Goal: Task Accomplishment & Management: Manage account settings

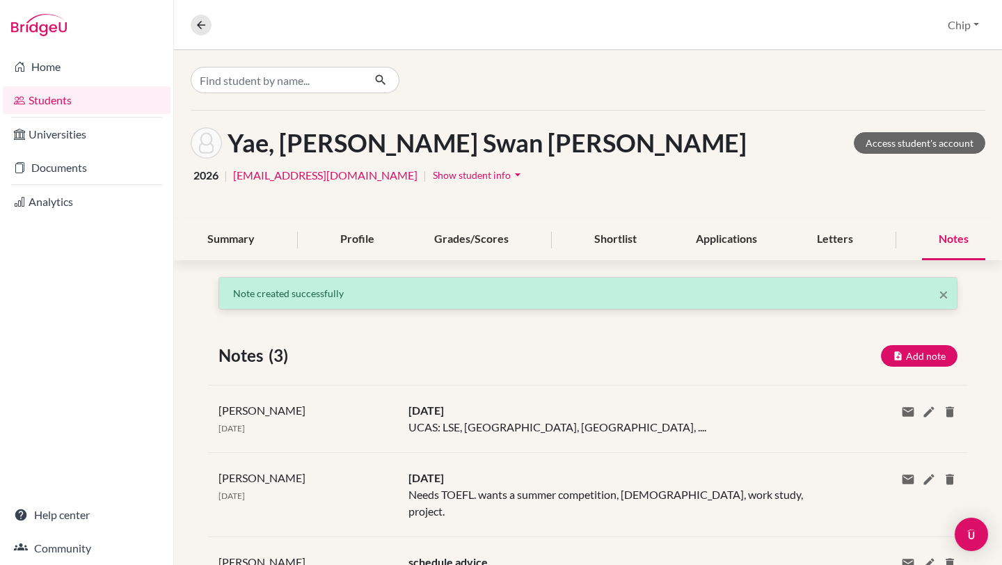
click at [59, 99] on link "Students" at bounding box center [87, 100] width 168 height 28
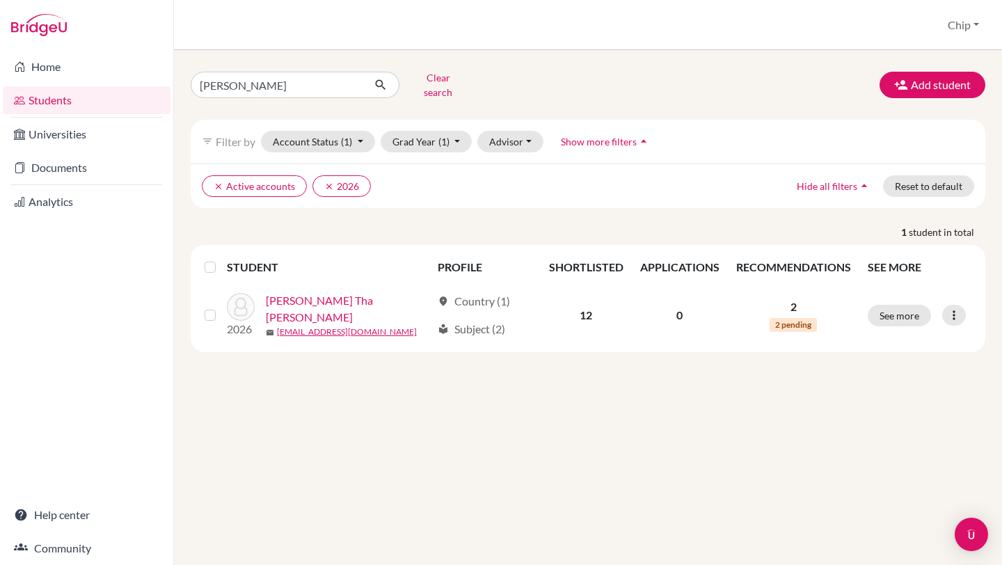
click at [247, 28] on div "Students overview Chip Profile School Settings Log out" at bounding box center [588, 25] width 828 height 50
click at [40, 65] on link "Home" at bounding box center [87, 67] width 168 height 28
drag, startPoint x: 218, startPoint y: 95, endPoint x: 225, endPoint y: 90, distance: 8.7
click at [218, 95] on div "david Clear search Add student filter_list Filter by Account Status (1) Active …" at bounding box center [588, 209] width 795 height 285
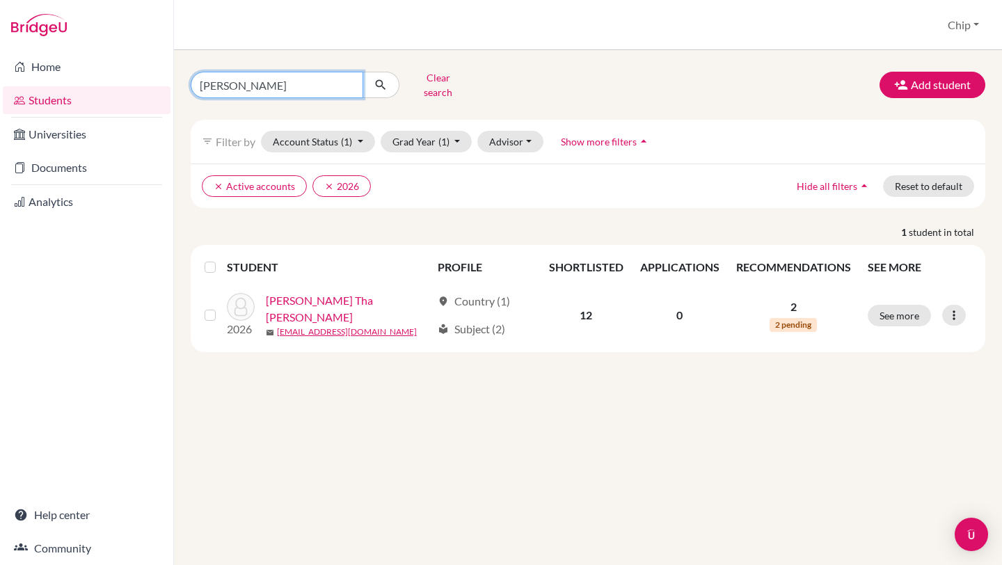
drag, startPoint x: 225, startPoint y: 90, endPoint x: 249, endPoint y: 87, distance: 23.9
click at [228, 92] on input "david" at bounding box center [277, 85] width 173 height 26
type input "d"
click at [447, 79] on button "Clear search" at bounding box center [437, 85] width 77 height 36
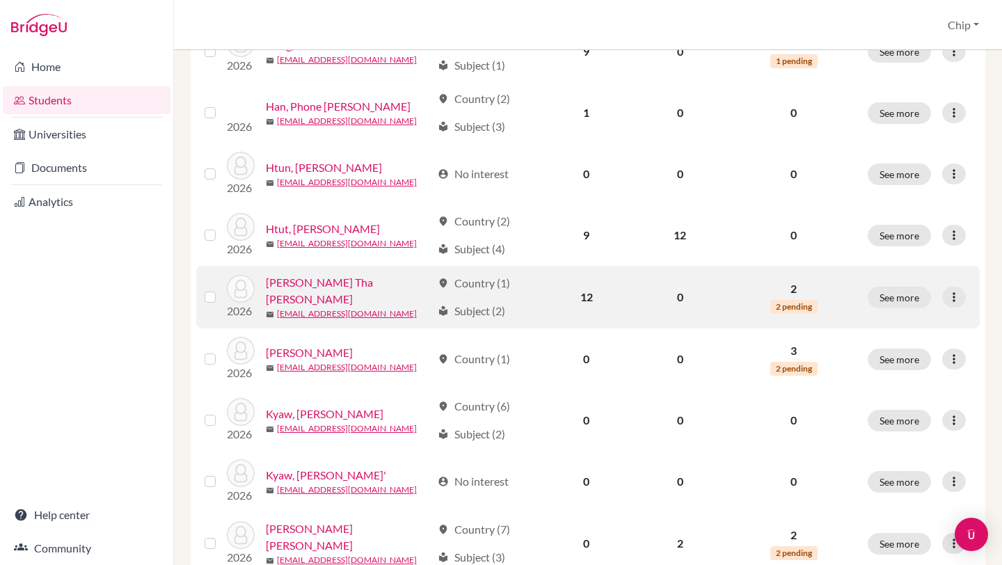
scroll to position [255, 0]
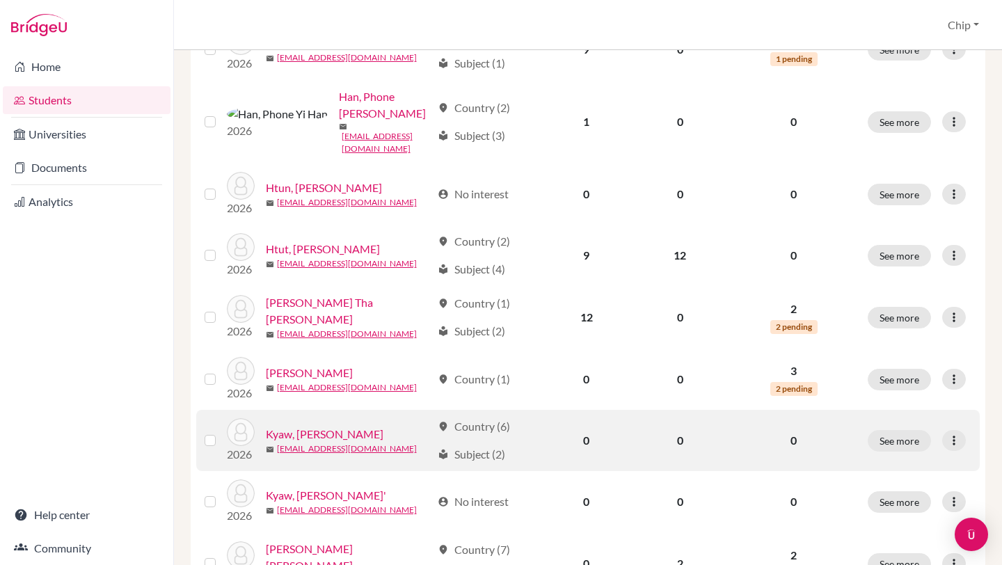
click at [335, 426] on link "Kyaw, Kaung Khant" at bounding box center [325, 434] width 118 height 17
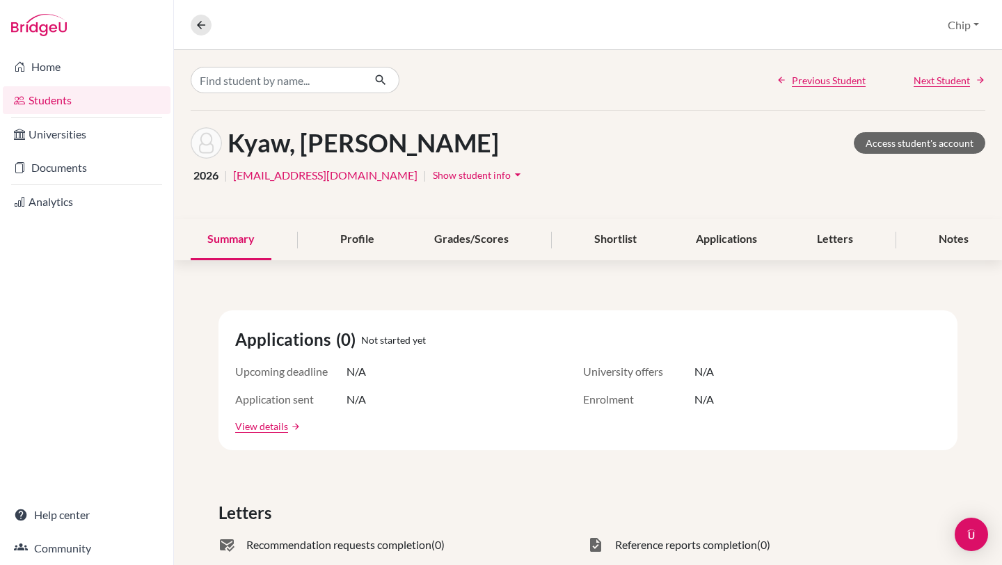
click at [525, 179] on icon "arrow_drop_down" at bounding box center [518, 175] width 14 height 14
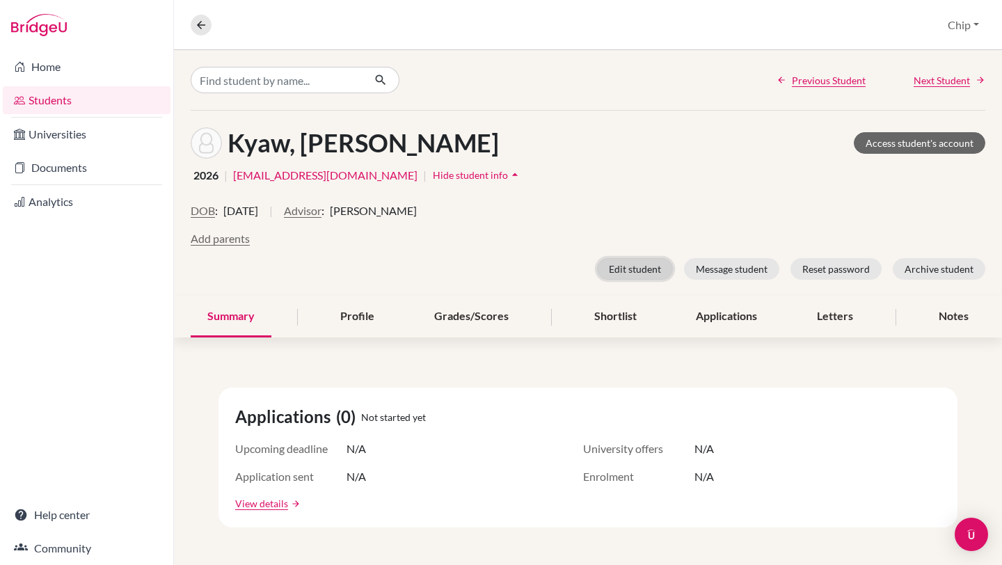
click at [628, 271] on button "Edit student" at bounding box center [635, 269] width 76 height 22
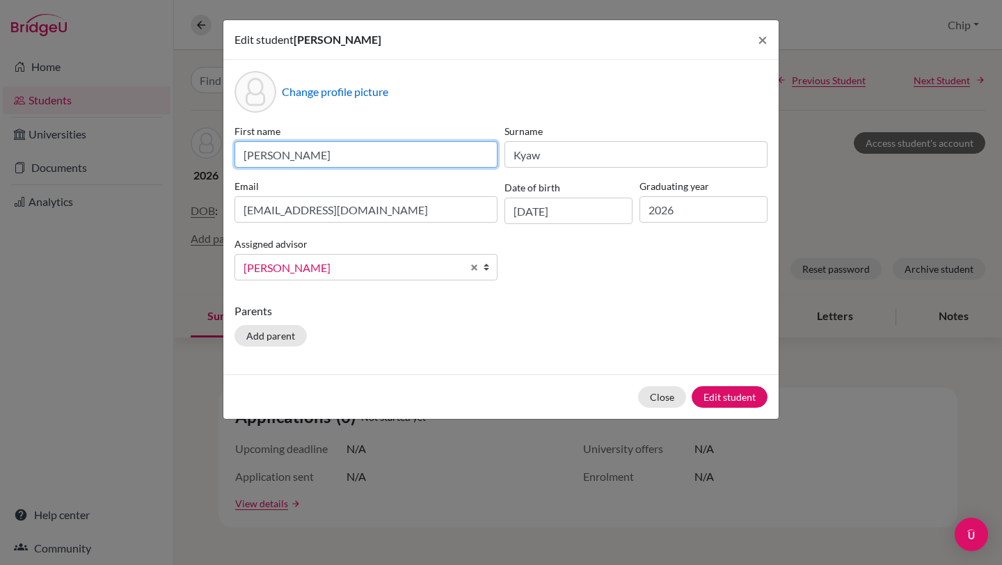
click at [243, 150] on input "Kaung Khant" at bounding box center [365, 154] width 263 height 26
type input "James Kaung Khant"
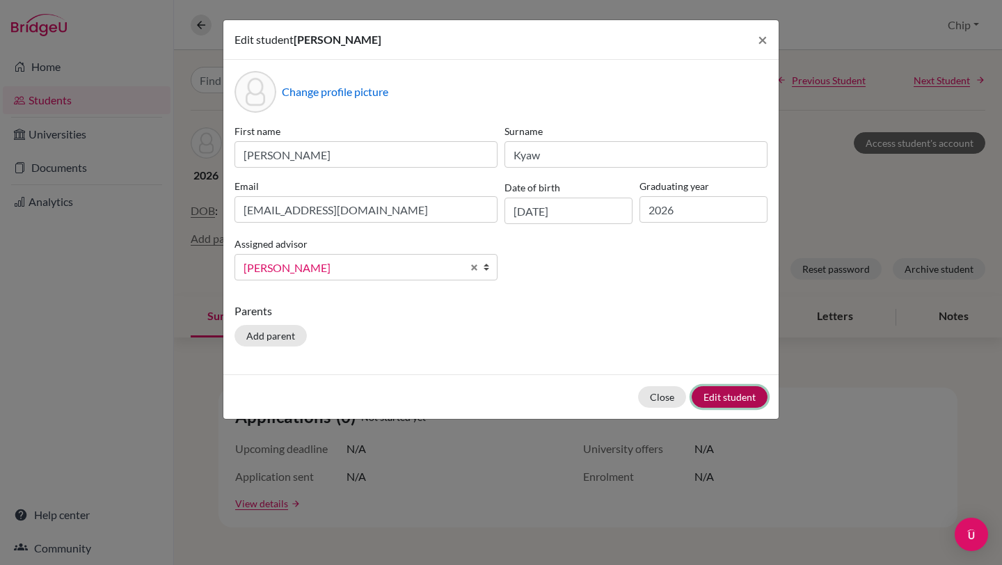
click at [728, 400] on button "Edit student" at bounding box center [730, 397] width 76 height 22
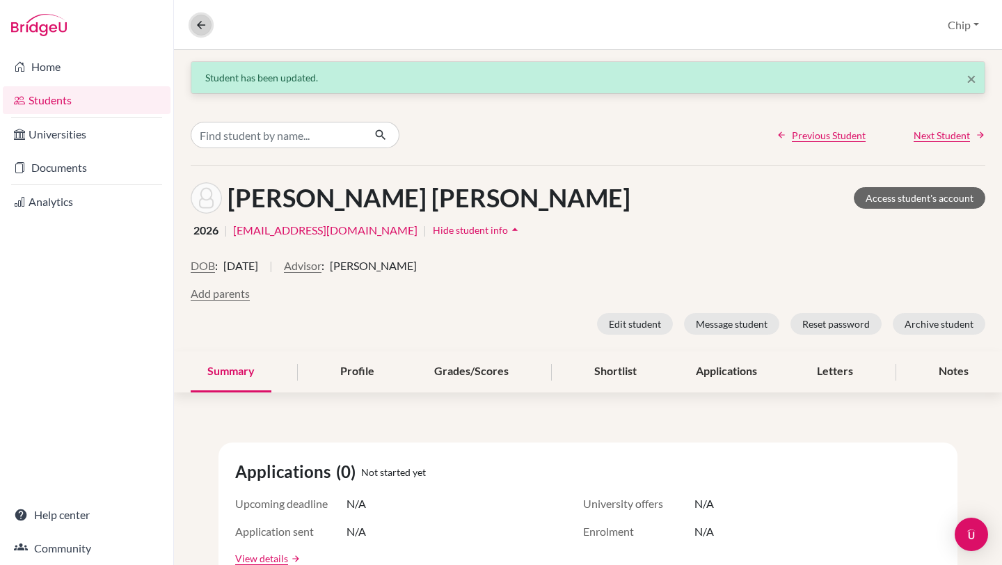
click at [198, 26] on icon at bounding box center [201, 25] width 13 height 13
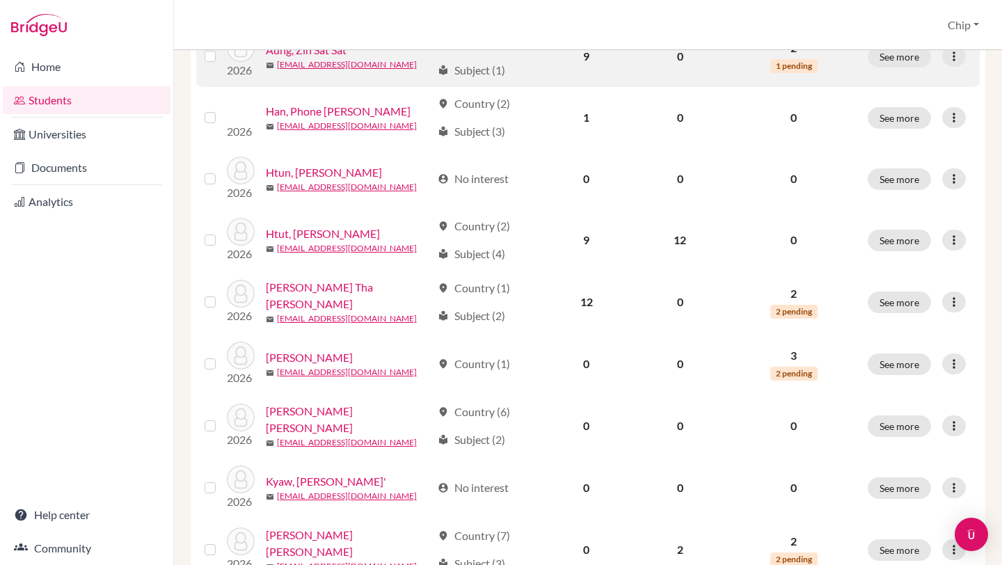
scroll to position [258, 0]
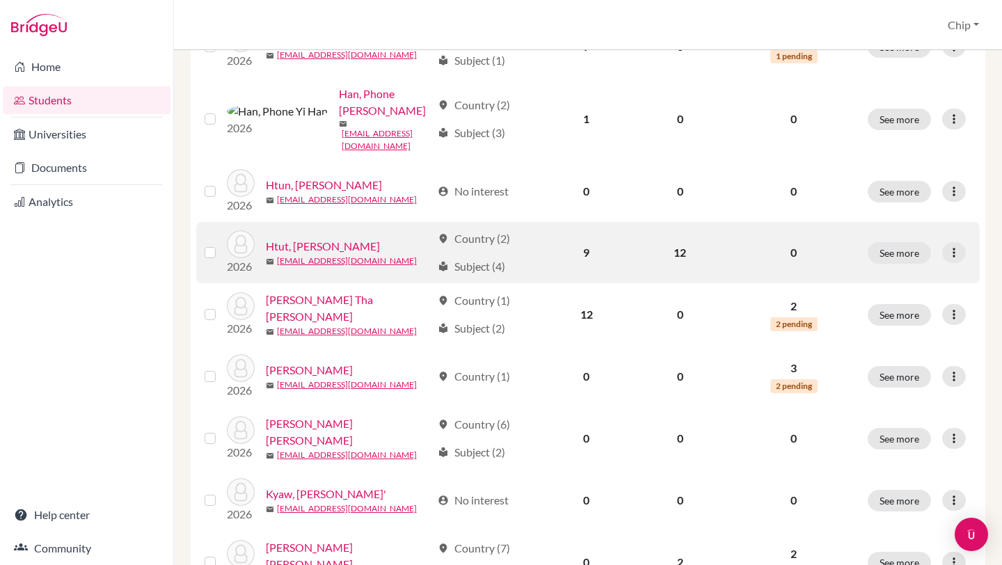
click at [221, 244] on label at bounding box center [221, 244] width 0 height 0
click at [0, 0] on input "checkbox" at bounding box center [0, 0] width 0 height 0
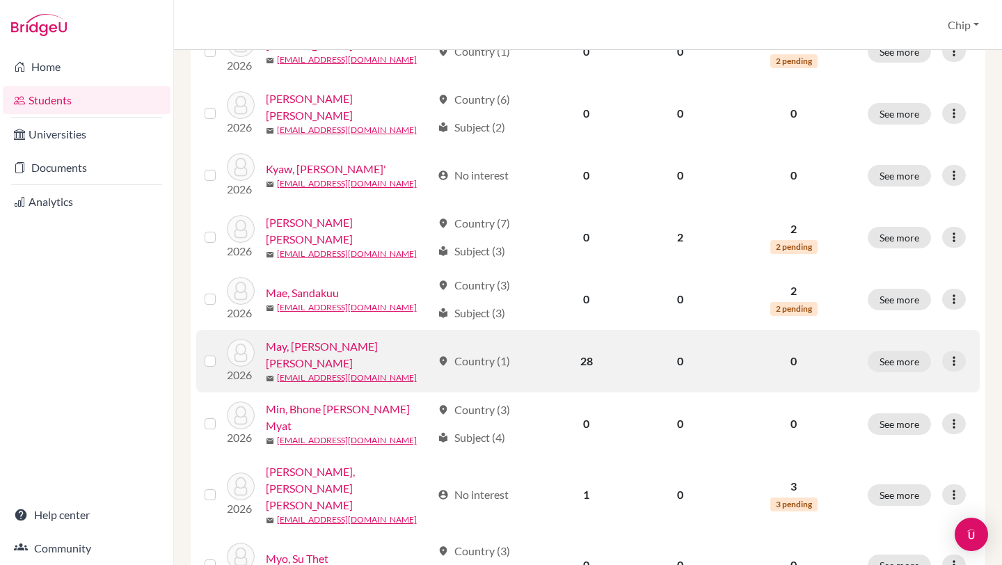
scroll to position [708, 0]
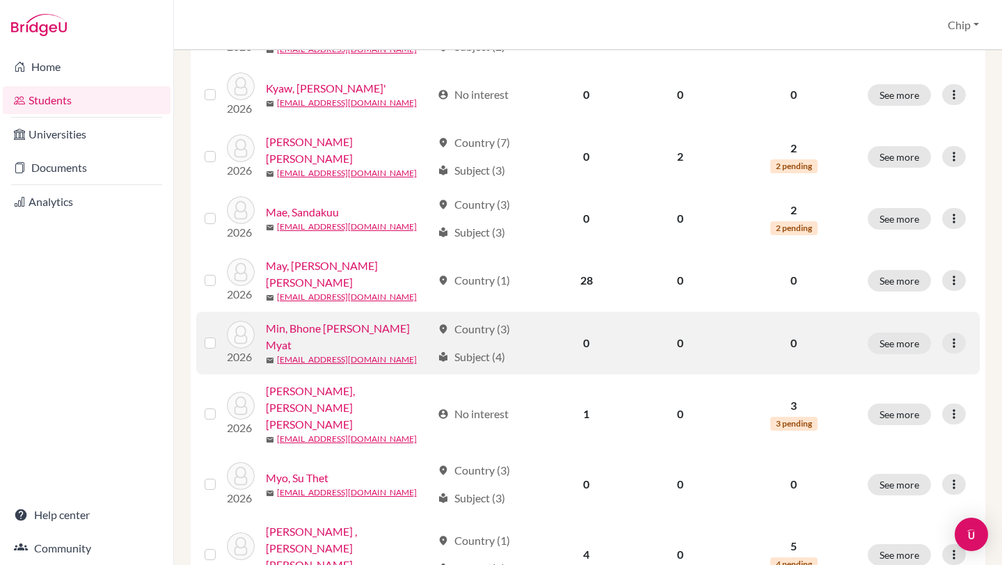
click at [330, 320] on link "Min, Bhone Myat Bhone Myat" at bounding box center [349, 336] width 166 height 33
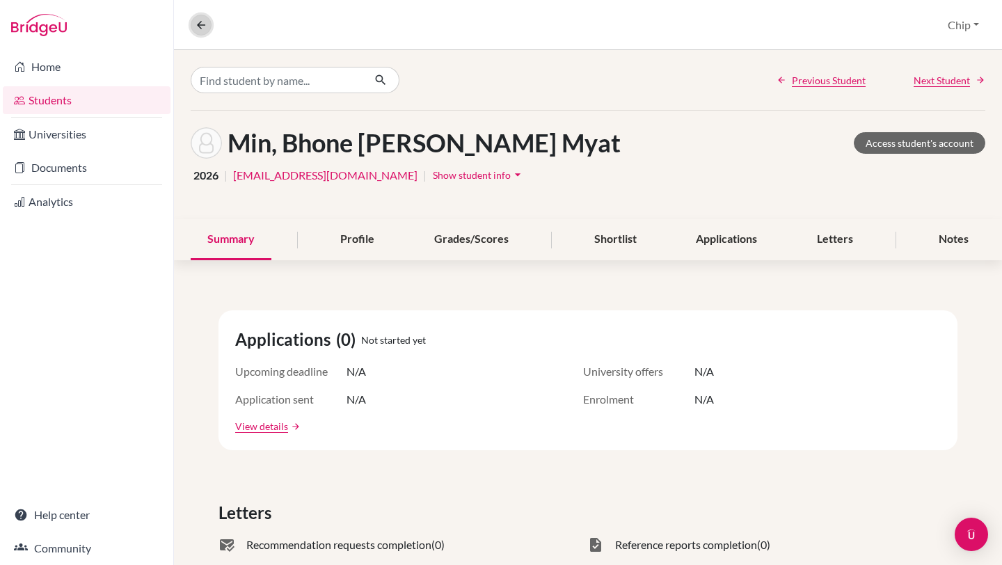
click at [201, 25] on icon at bounding box center [201, 25] width 13 height 13
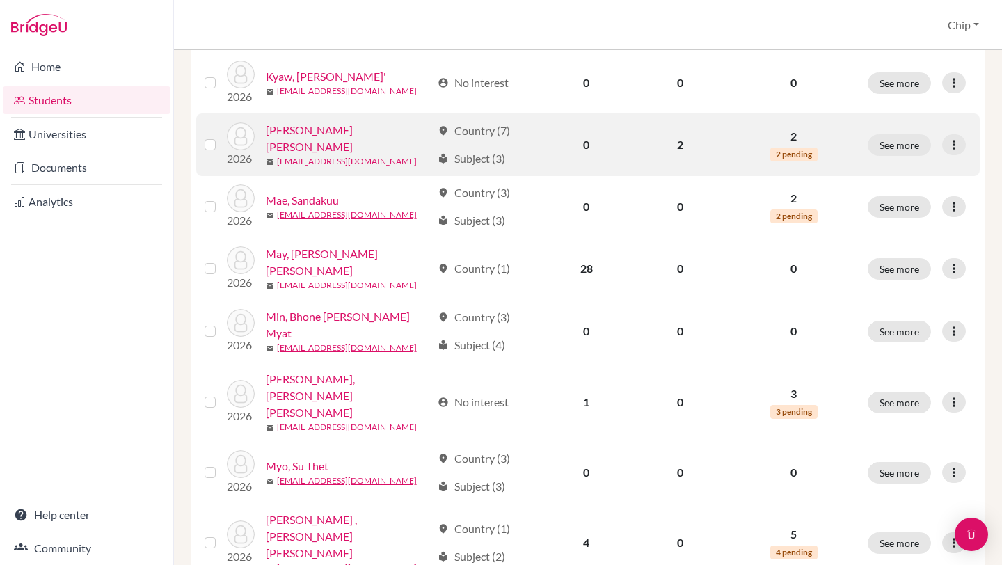
scroll to position [699, 0]
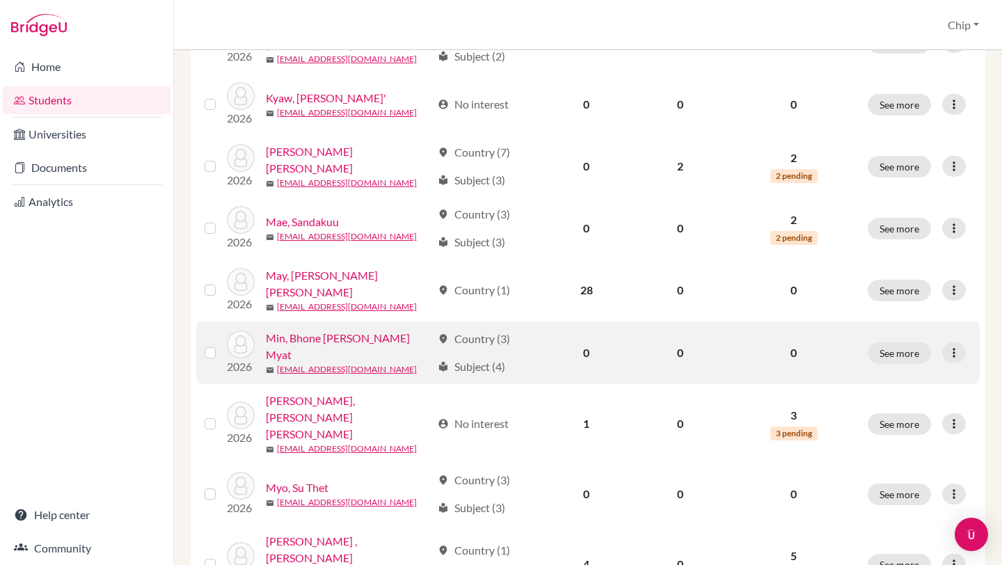
click at [221, 344] on label at bounding box center [221, 344] width 0 height 0
click at [0, 0] on input "checkbox" at bounding box center [0, 0] width 0 height 0
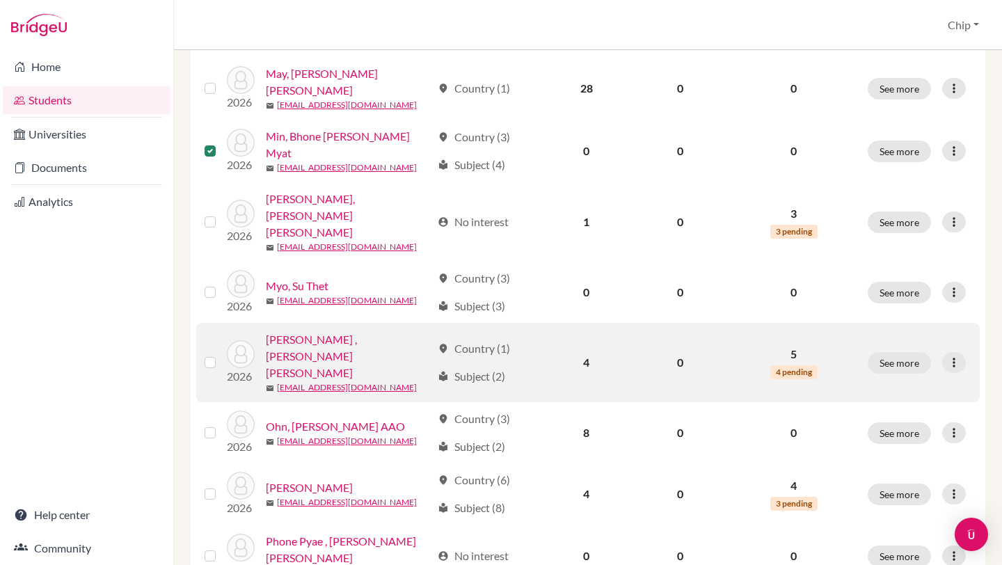
scroll to position [918, 0]
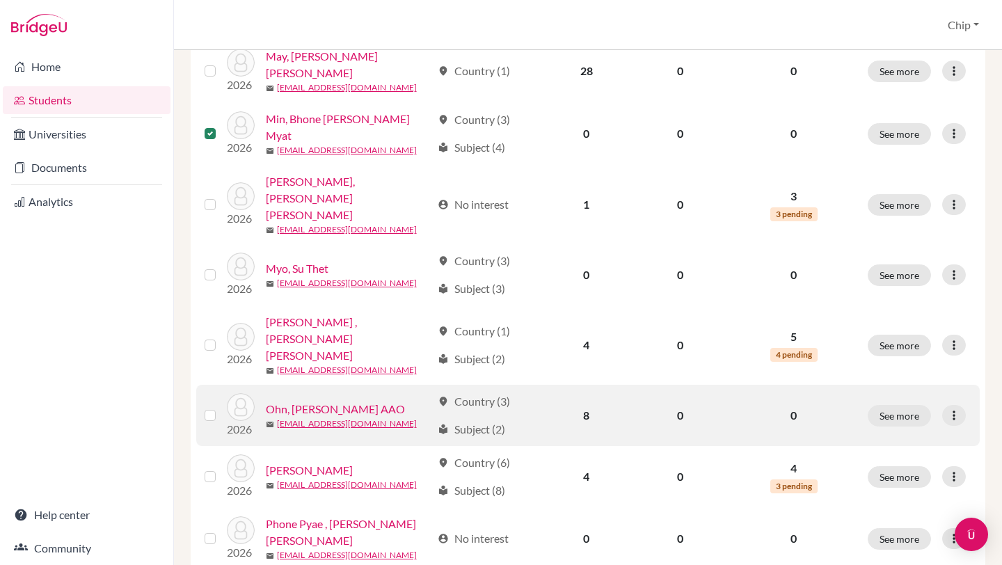
click at [221, 407] on label at bounding box center [221, 407] width 0 height 0
click at [0, 0] on input "checkbox" at bounding box center [0, 0] width 0 height 0
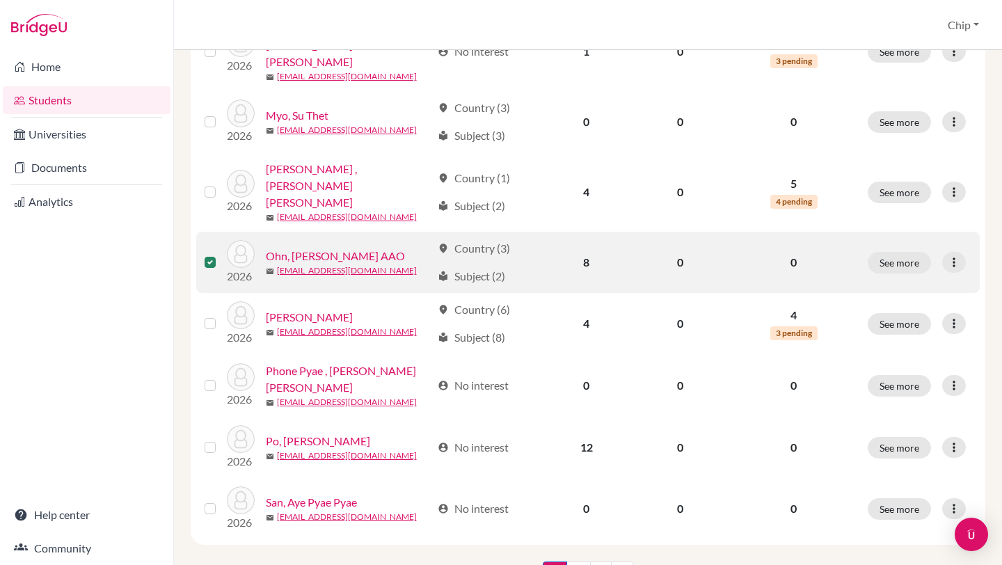
scroll to position [1074, 0]
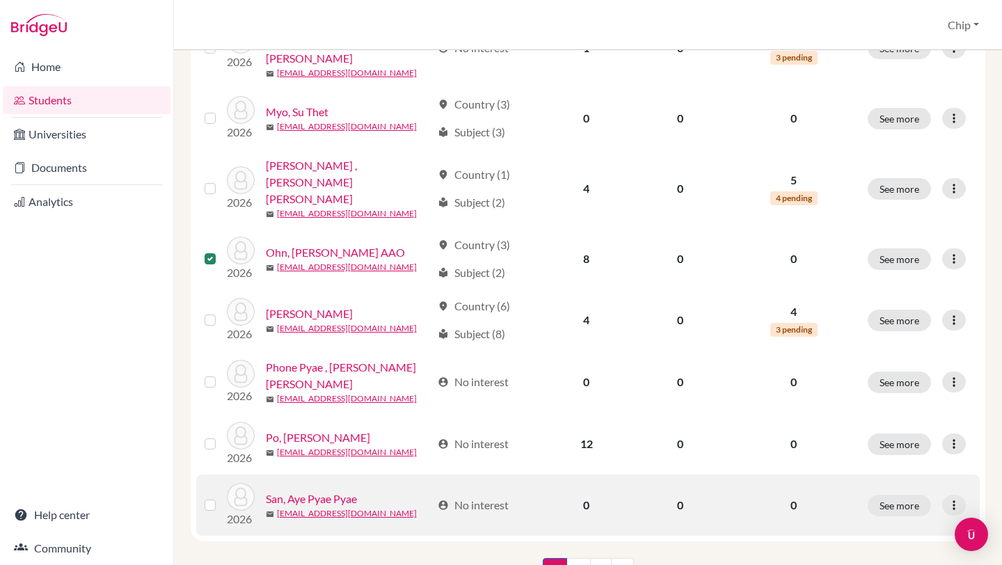
click at [221, 497] on label at bounding box center [221, 497] width 0 height 0
click at [0, 0] on input "checkbox" at bounding box center [0, 0] width 0 height 0
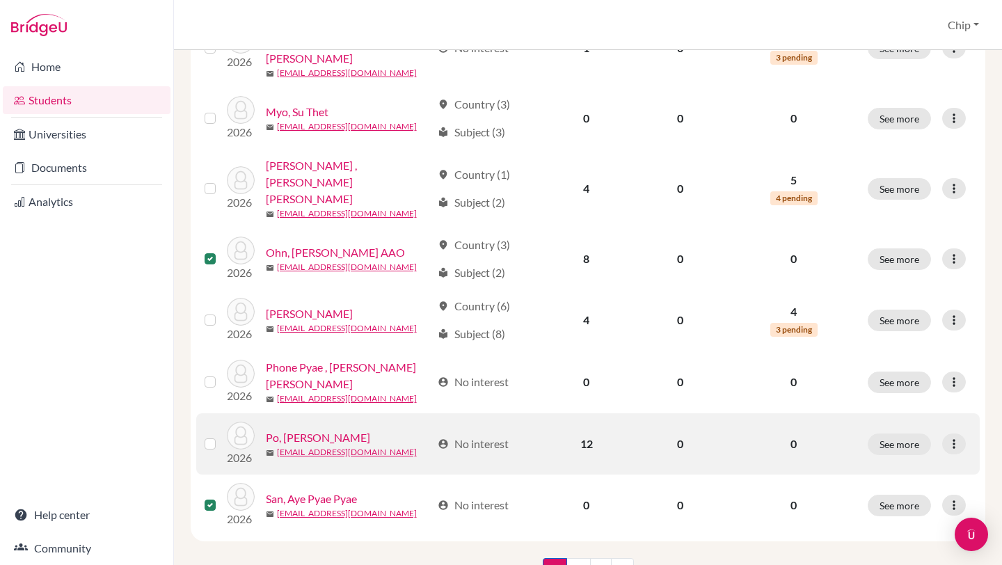
click at [221, 436] on label at bounding box center [221, 436] width 0 height 0
click at [0, 0] on input "checkbox" at bounding box center [0, 0] width 0 height 0
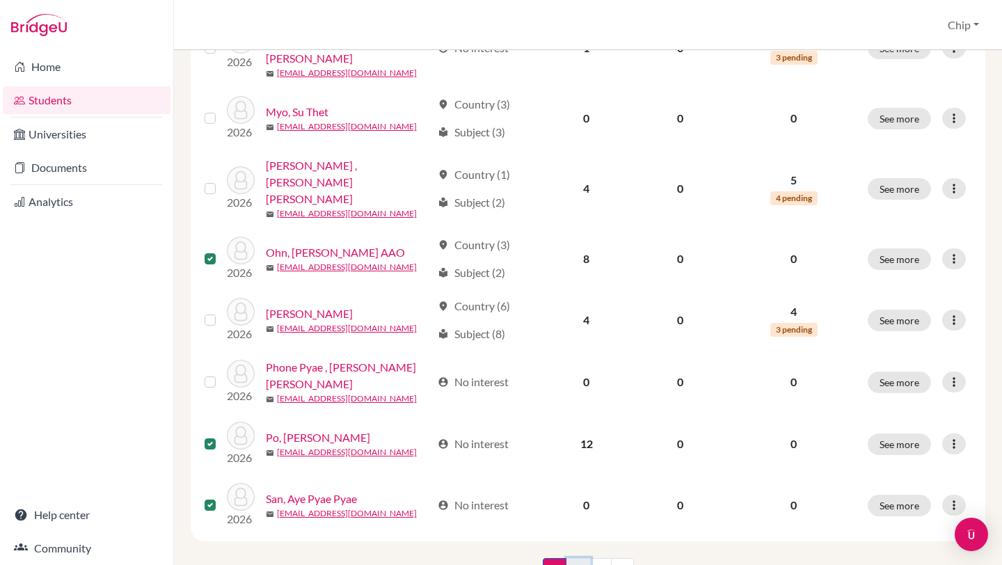
click at [571, 558] on link "2" at bounding box center [578, 571] width 24 height 26
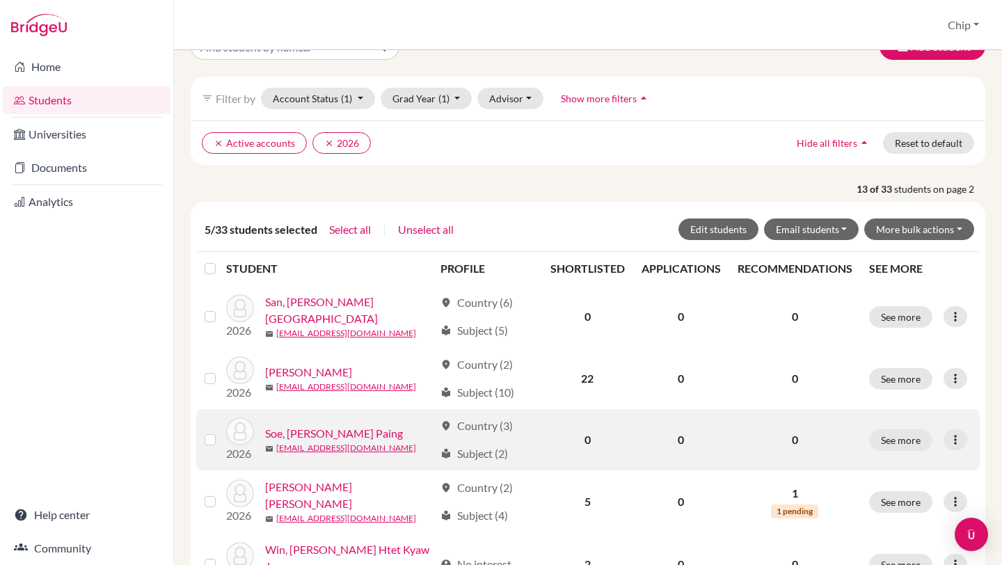
scroll to position [99, 0]
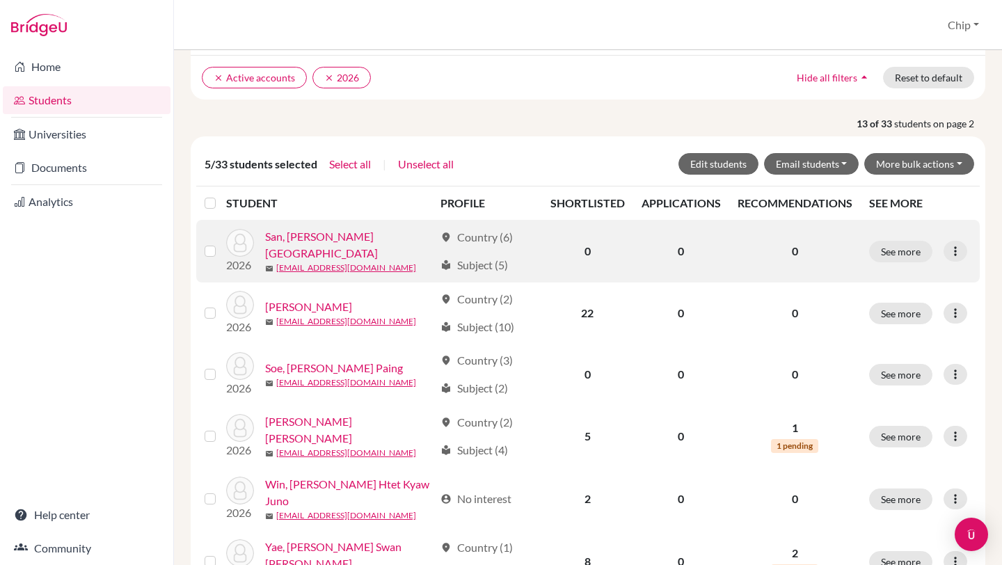
click at [221, 243] on label at bounding box center [221, 243] width 0 height 0
click at [0, 0] on input "checkbox" at bounding box center [0, 0] width 0 height 0
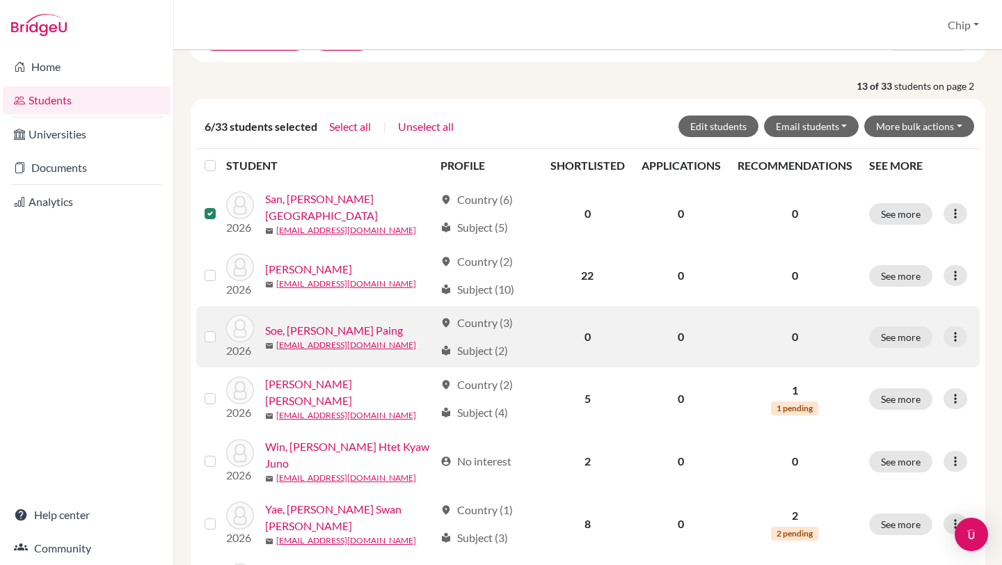
scroll to position [139, 0]
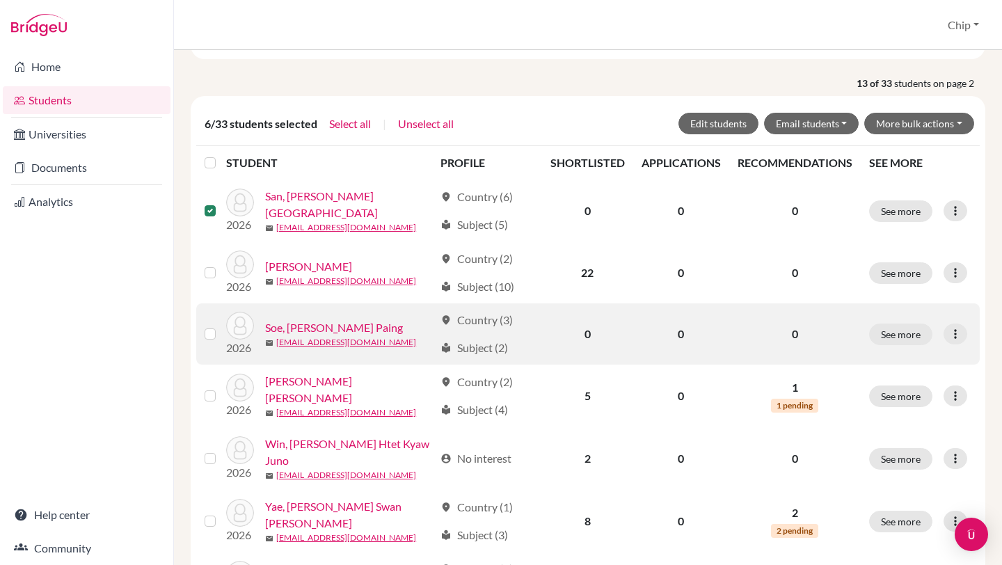
click at [221, 326] on label at bounding box center [221, 326] width 0 height 0
click at [0, 0] on input "checkbox" at bounding box center [0, 0] width 0 height 0
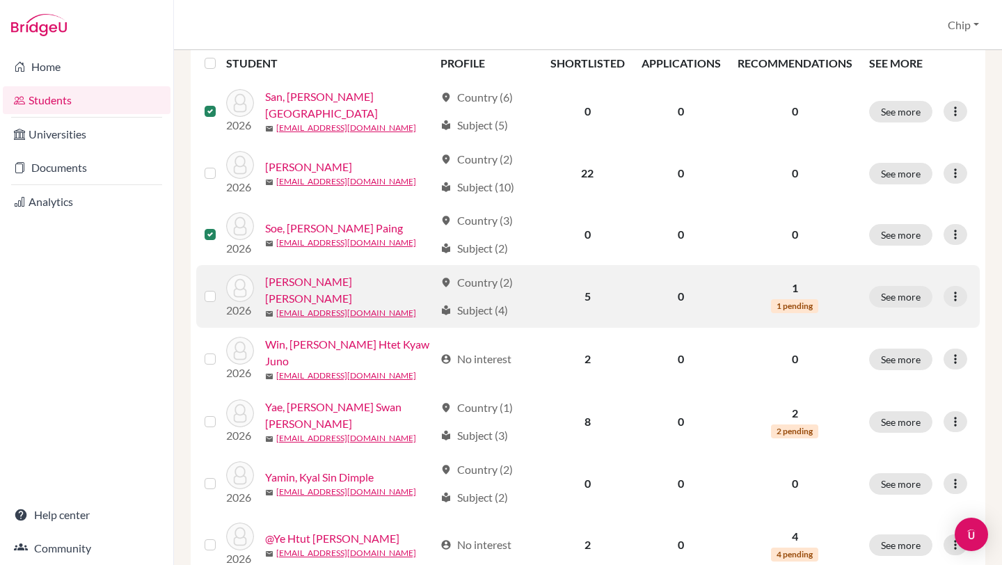
scroll to position [240, 0]
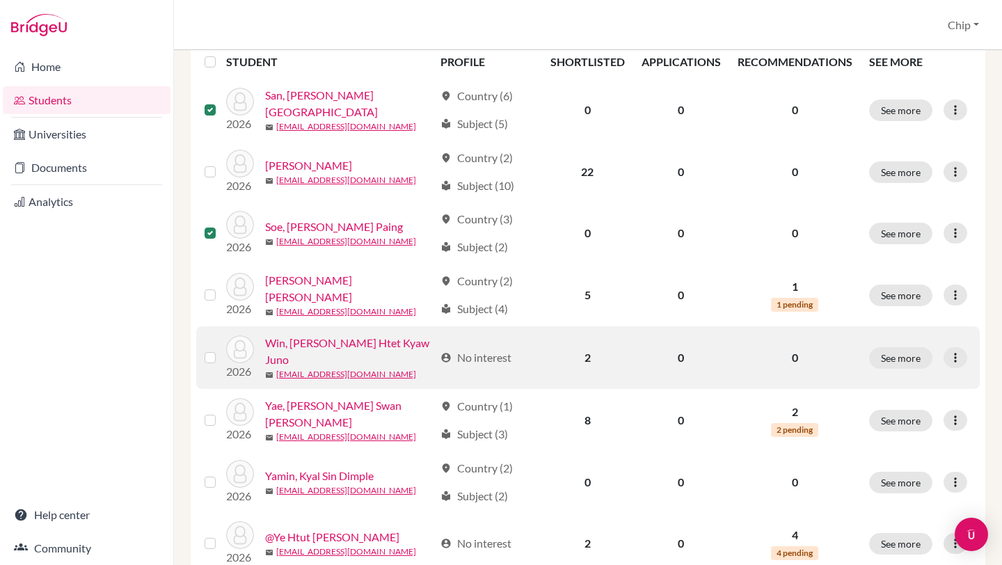
click at [221, 349] on label at bounding box center [221, 349] width 0 height 0
click at [0, 0] on input "checkbox" at bounding box center [0, 0] width 0 height 0
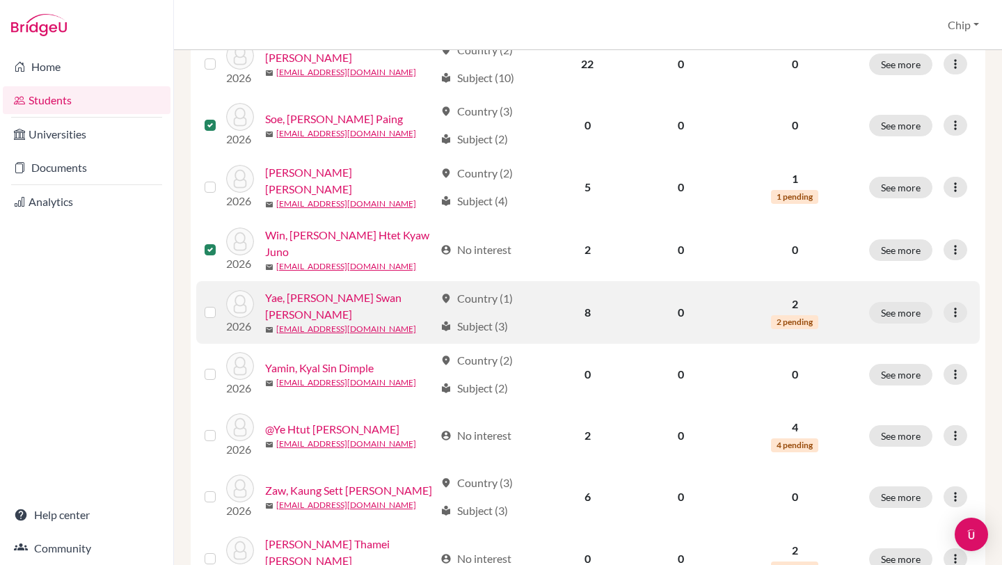
scroll to position [351, 0]
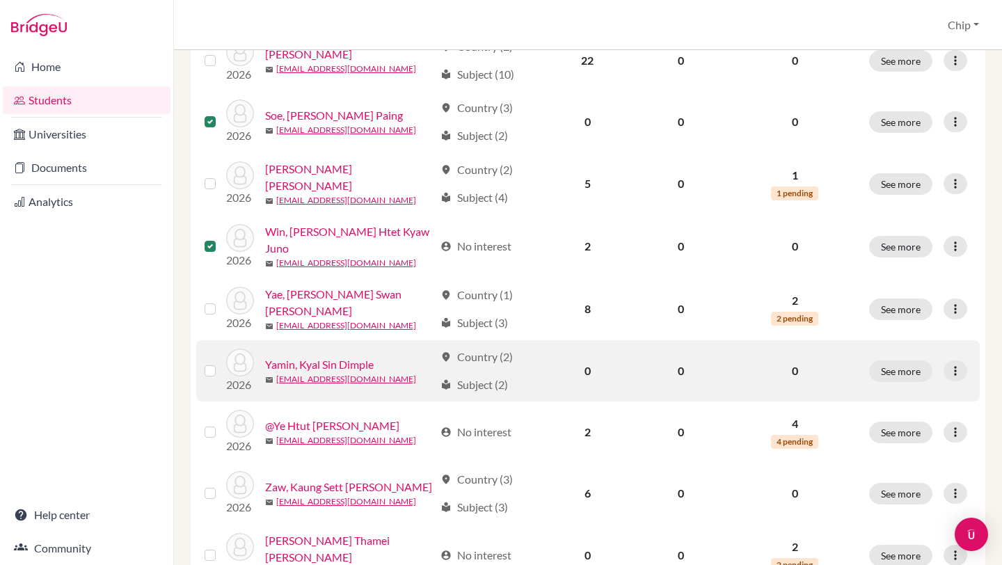
click at [221, 362] on label at bounding box center [221, 362] width 0 height 0
click at [0, 0] on input "checkbox" at bounding box center [0, 0] width 0 height 0
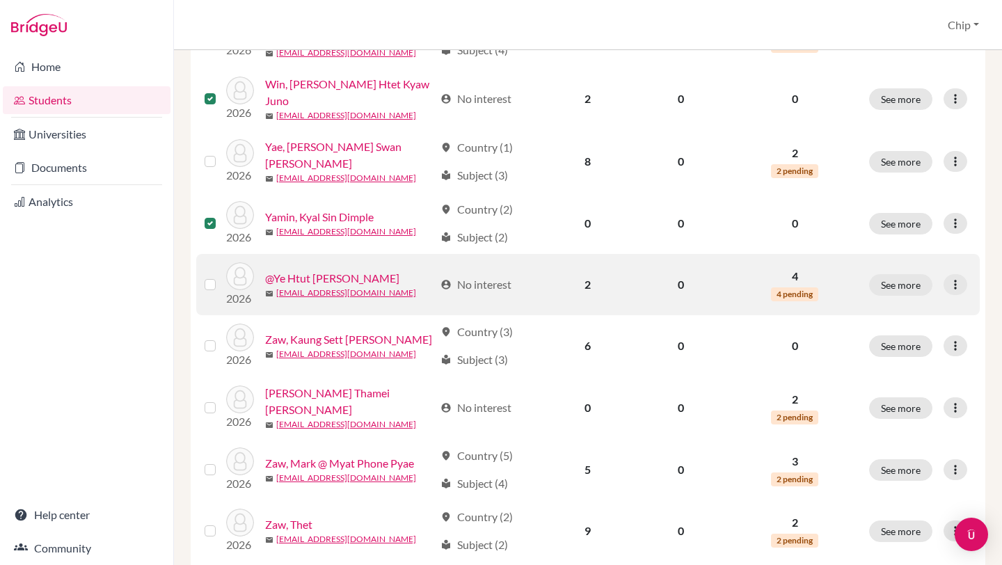
scroll to position [499, 0]
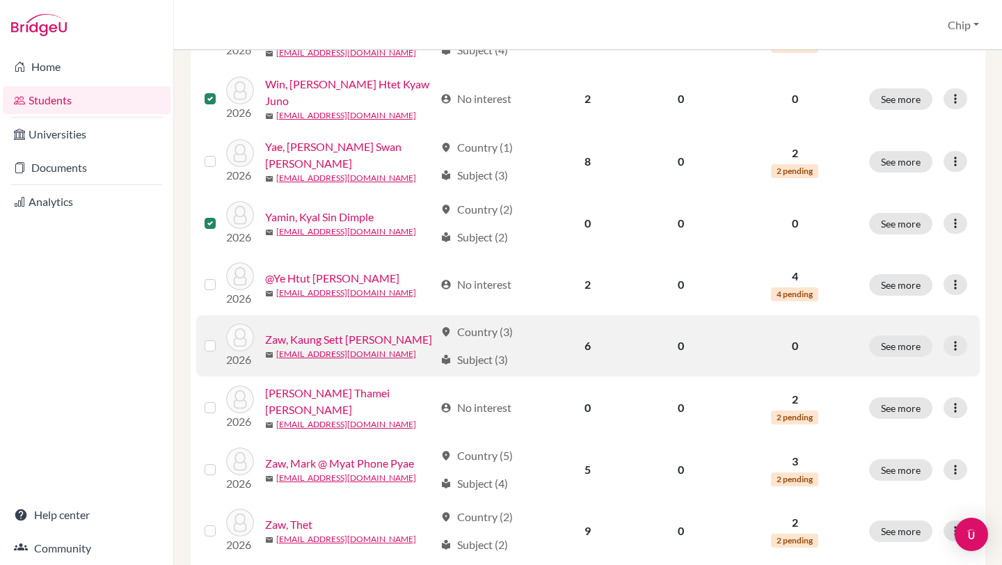
click at [221, 337] on label at bounding box center [221, 337] width 0 height 0
click at [0, 0] on input "checkbox" at bounding box center [0, 0] width 0 height 0
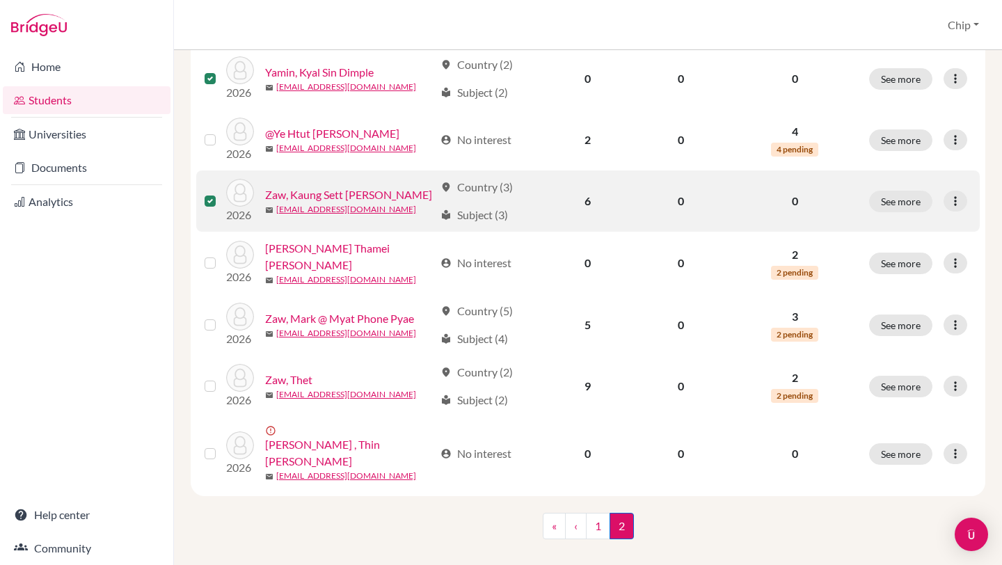
scroll to position [644, 0]
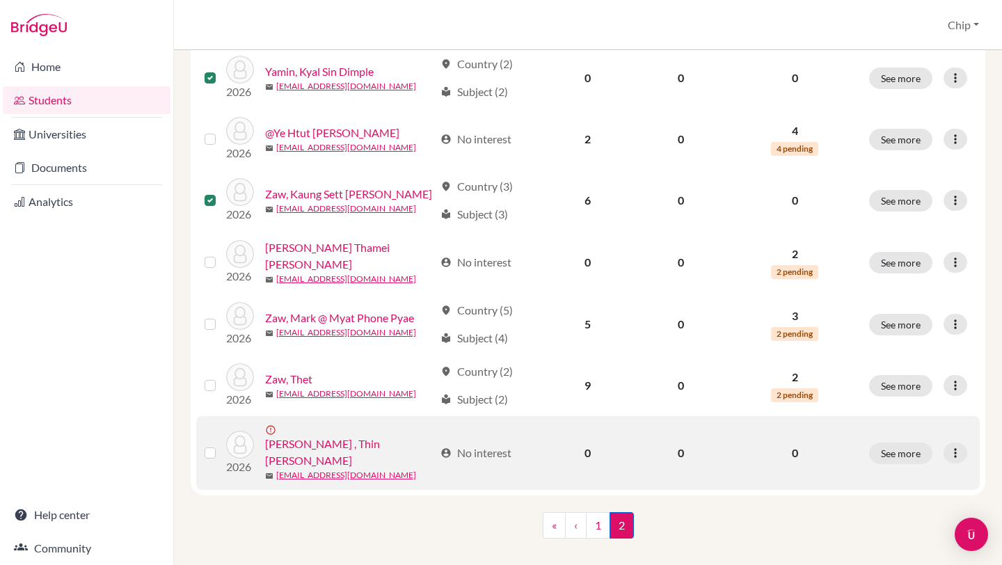
click at [221, 445] on label at bounding box center [221, 445] width 0 height 0
click at [0, 0] on input "checkbox" at bounding box center [0, 0] width 0 height 0
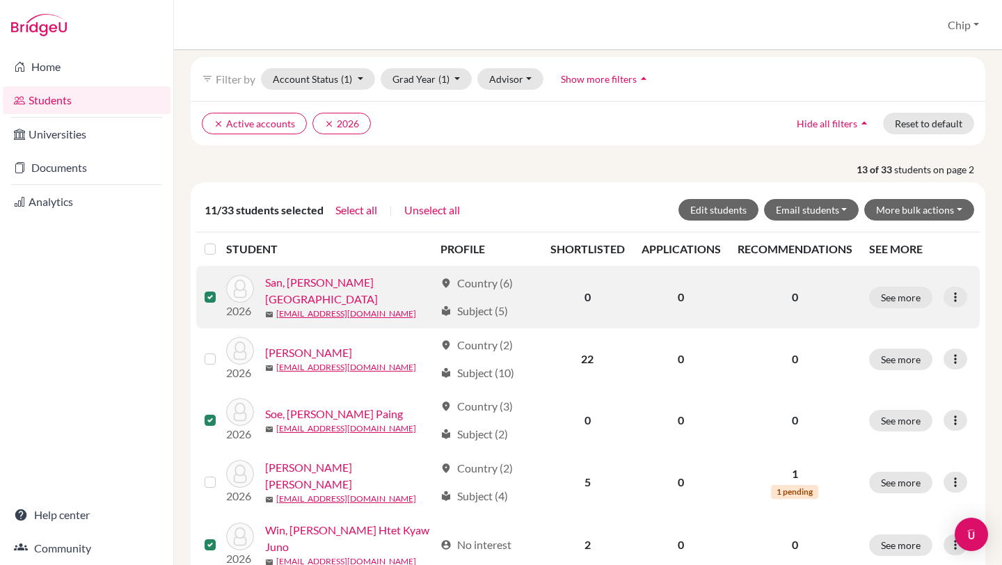
scroll to position [0, 0]
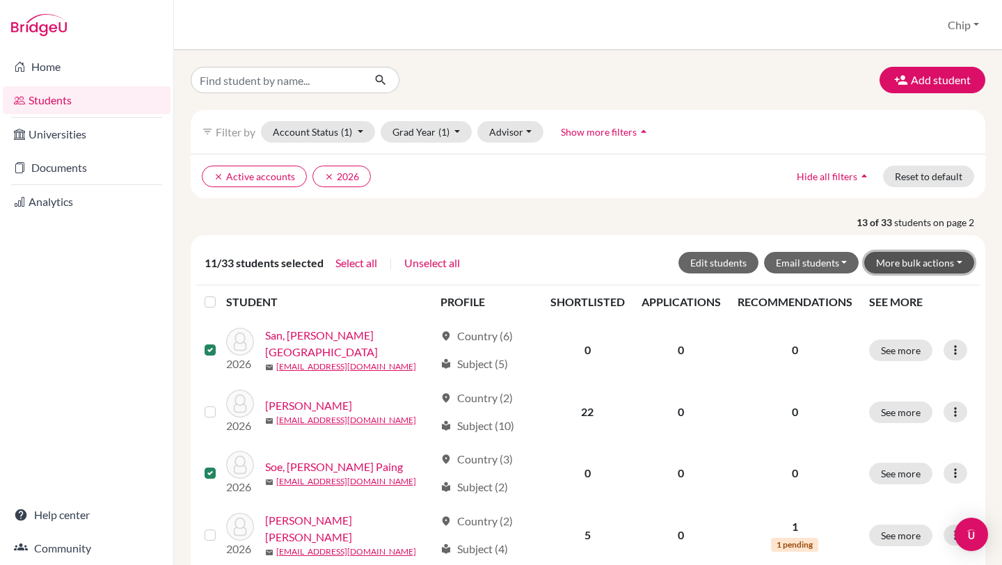
click at [949, 261] on button "More bulk actions" at bounding box center [919, 263] width 110 height 22
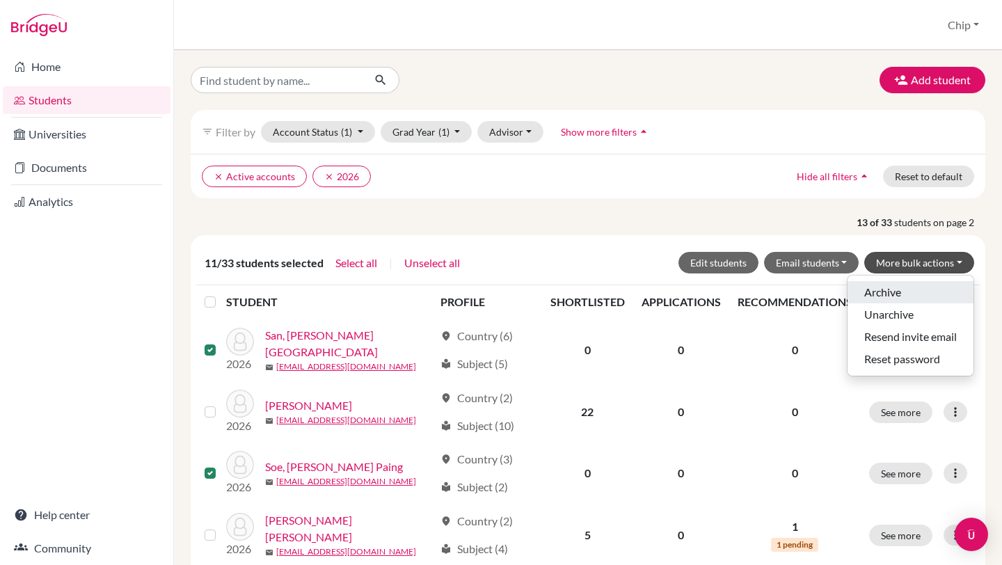
click at [888, 291] on button "Archive" at bounding box center [910, 292] width 126 height 22
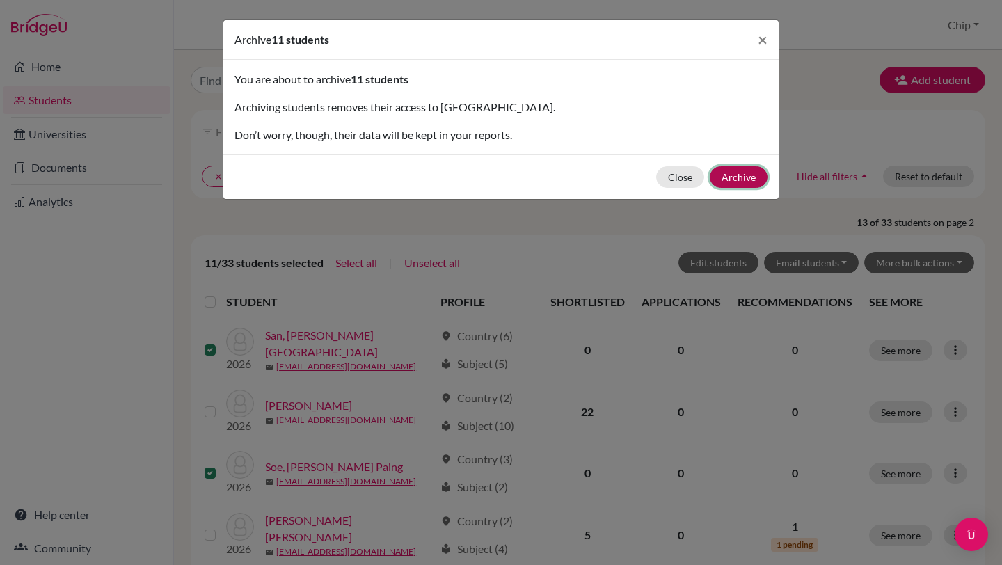
click at [738, 173] on button "Archive" at bounding box center [739, 177] width 58 height 22
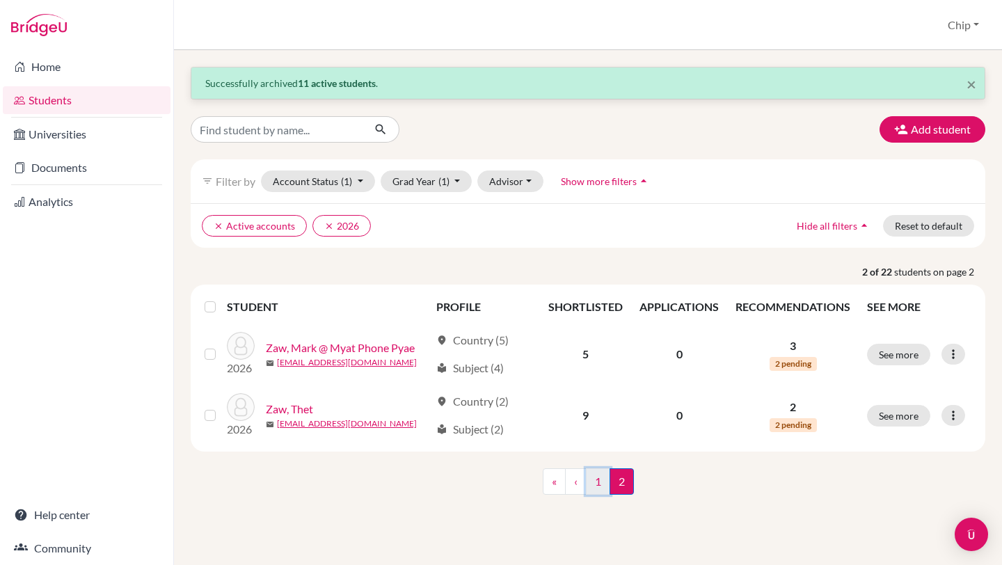
click at [604, 478] on link "1" at bounding box center [598, 481] width 24 height 26
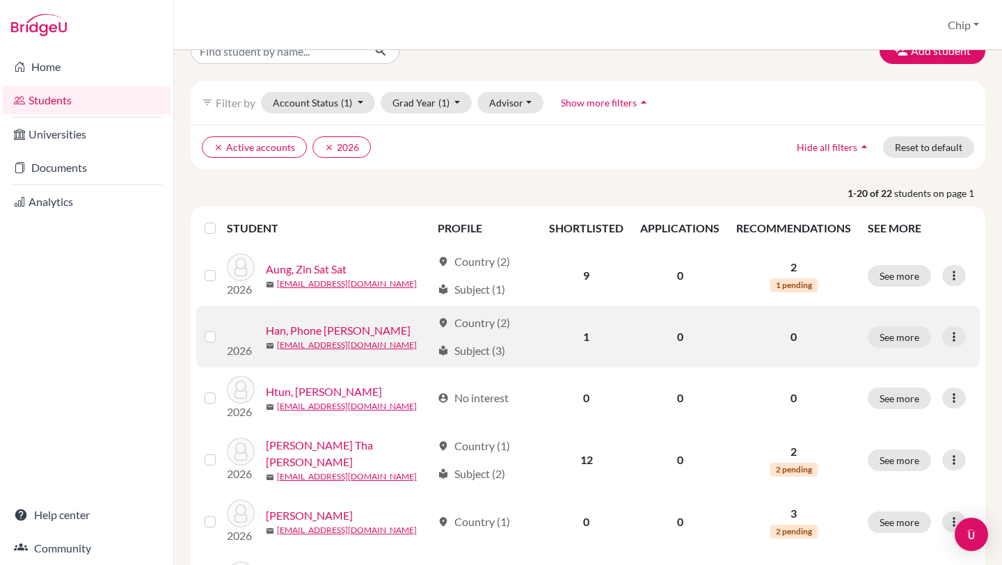
scroll to position [79, 0]
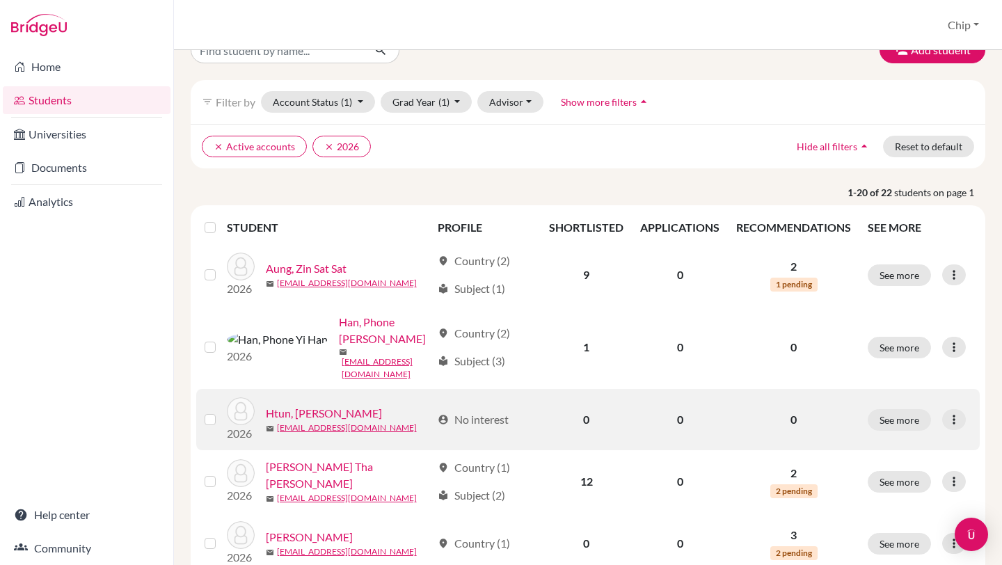
click at [322, 405] on link "Htun, Min Thant" at bounding box center [324, 413] width 116 height 17
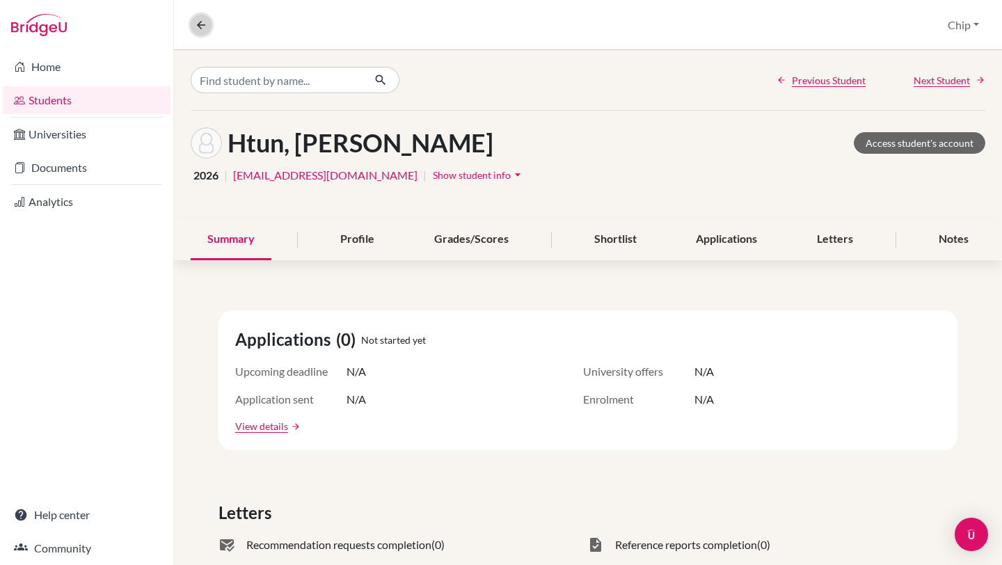
click at [198, 19] on icon at bounding box center [201, 25] width 13 height 13
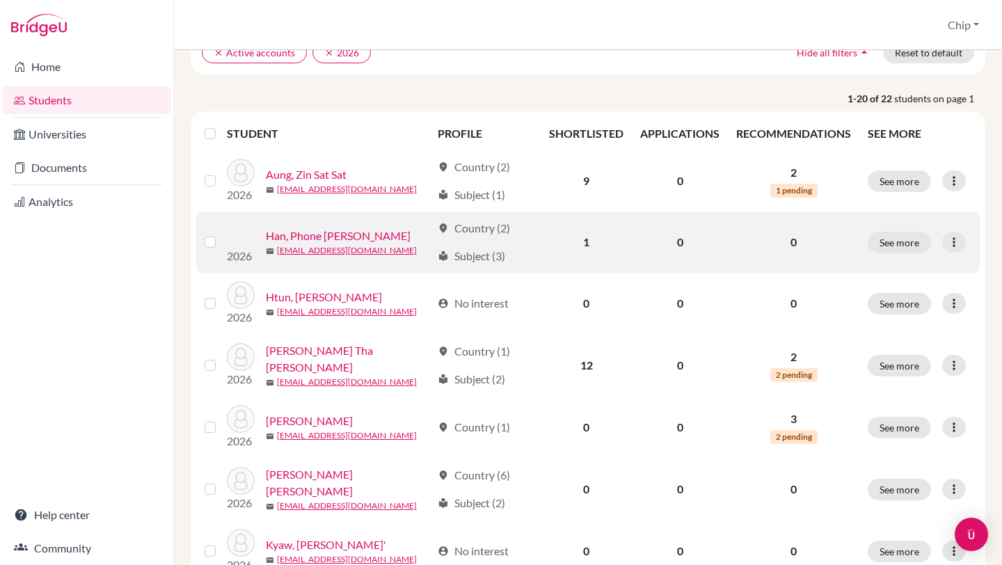
scroll to position [127, 0]
